Goal: Information Seeking & Learning: Find specific fact

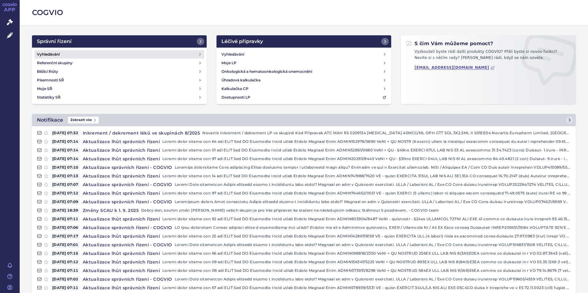
click at [67, 55] on link "Vyhledávání" at bounding box center [119, 54] width 170 height 9
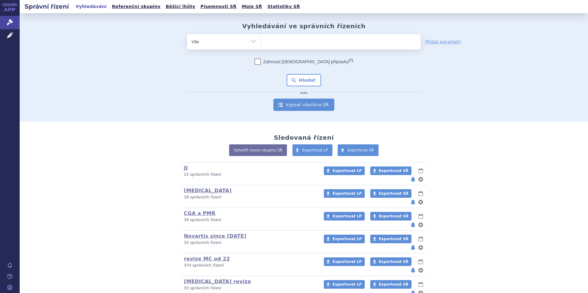
click at [296, 105] on link "Vypsat všechna SŘ" at bounding box center [303, 105] width 61 height 12
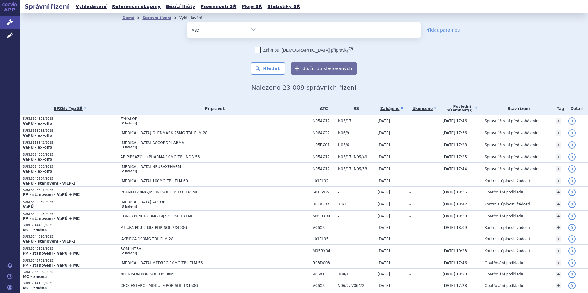
type input "l"
type input "kesi"
type input "kesim"
type input "kesimpta"
select select "kesimpta"
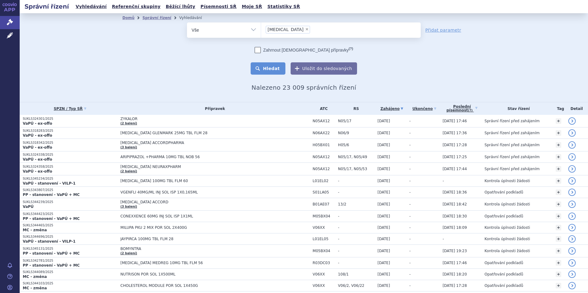
click at [269, 74] on button "Hledat" at bounding box center [268, 68] width 35 height 12
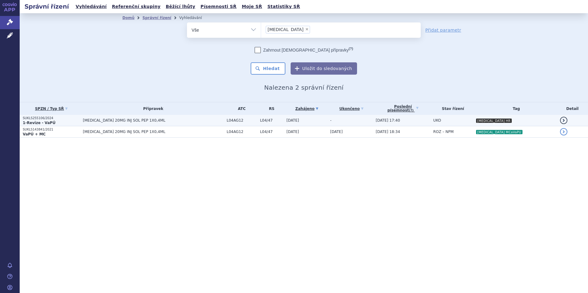
click at [102, 119] on span "[MEDICAL_DATA] 20MG INJ SOL PEP 1X0,4ML" at bounding box center [153, 120] width 141 height 4
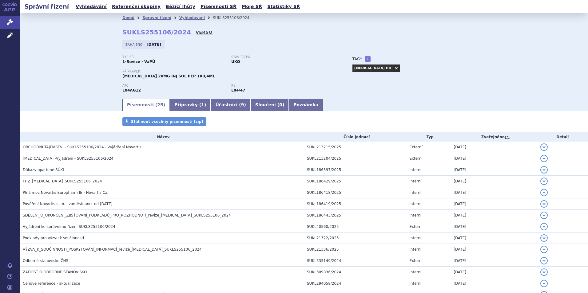
click at [196, 32] on link "VERSO" at bounding box center [204, 32] width 17 height 6
click at [150, 31] on strong "SUKLS255106/2024" at bounding box center [156, 32] width 69 height 7
copy h2 "SUKLS255106/2024"
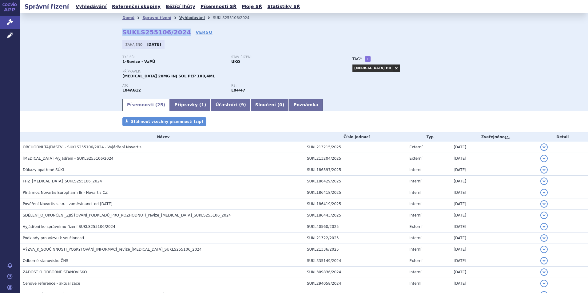
click at [185, 20] on link "Vyhledávání" at bounding box center [192, 18] width 26 height 4
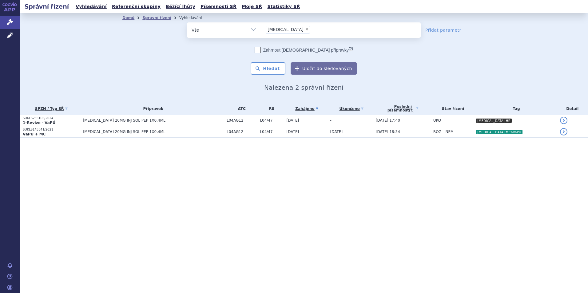
click at [305, 30] on span "×" at bounding box center [307, 29] width 4 height 4
click at [261, 30] on select "kesimpta" at bounding box center [261, 29] width 0 height 15
select select
type input "cos"
type input "cose"
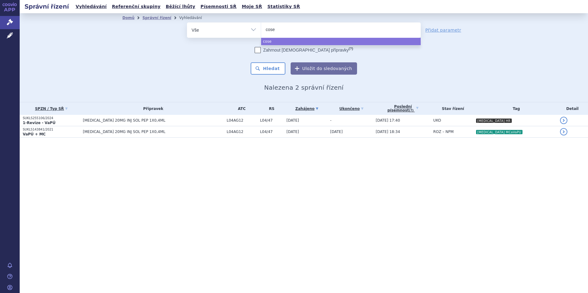
type input "cosen"
type input "cosent"
type input "[MEDICAL_DATA]"
select select "[MEDICAL_DATA]"
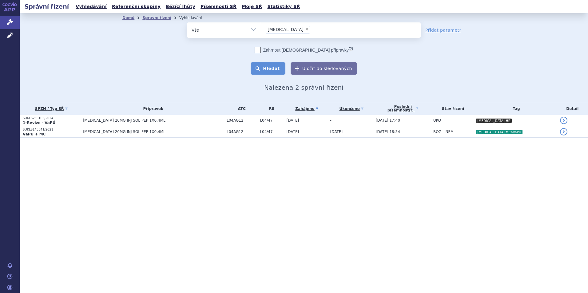
click at [265, 70] on button "Hledat" at bounding box center [268, 68] width 35 height 12
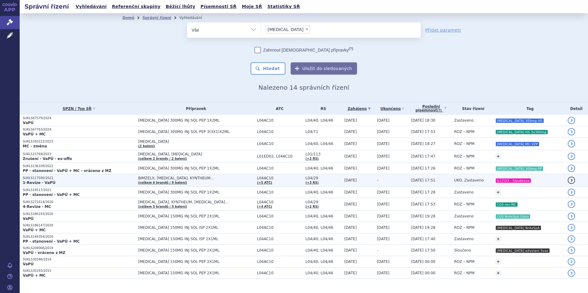
click at [117, 182] on p "1-Revize - VaPÚ" at bounding box center [79, 182] width 112 height 5
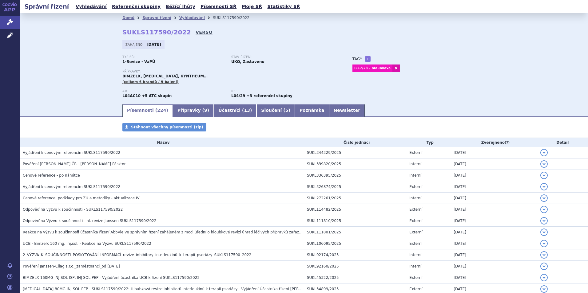
click at [196, 34] on link "VERSO" at bounding box center [204, 32] width 17 height 6
